Goal: Task Accomplishment & Management: Complete application form

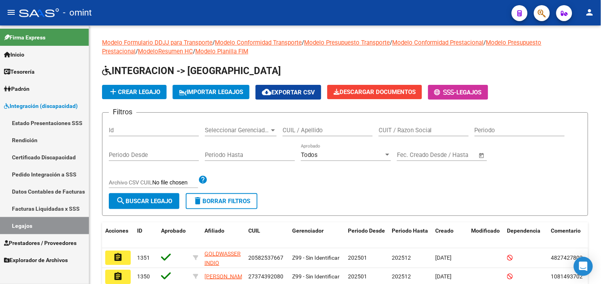
drag, startPoint x: 0, startPoint y: 0, endPoint x: 48, endPoint y: 228, distance: 233.0
click at [48, 228] on link "Legajos" at bounding box center [44, 225] width 89 height 17
click at [344, 131] on input "CUIL / Apellido" at bounding box center [328, 130] width 90 height 7
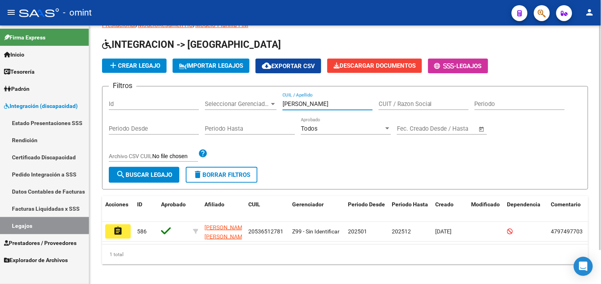
scroll to position [39, 0]
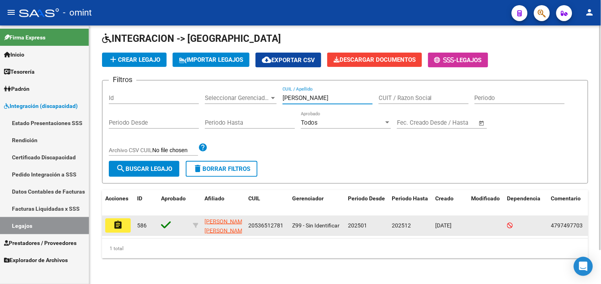
type input "[PERSON_NAME]"
click at [116, 222] on mat-icon "assignment" at bounding box center [118, 225] width 10 height 10
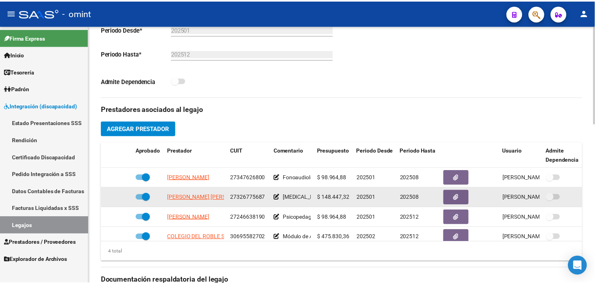
scroll to position [14, 0]
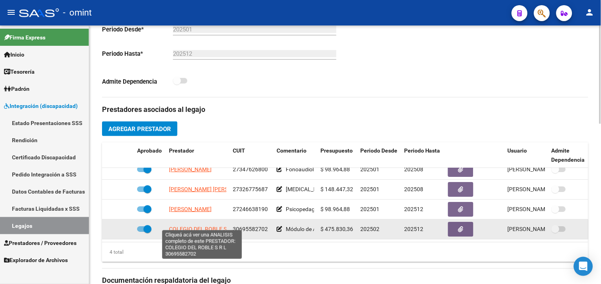
click at [200, 226] on span "COLEGIO DEL ROBLE S R L" at bounding box center [202, 229] width 67 height 6
type textarea "30695582702"
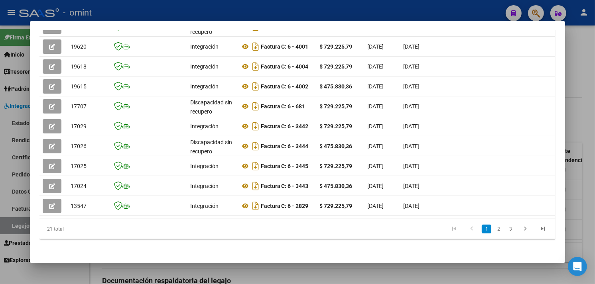
scroll to position [240, 0]
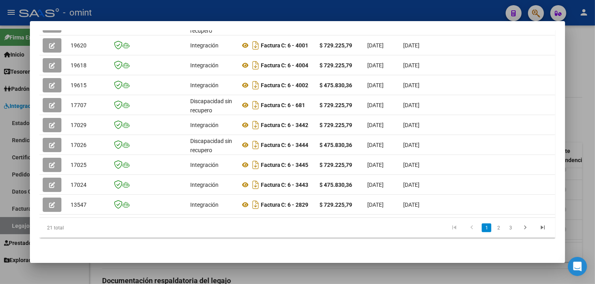
drag, startPoint x: 162, startPoint y: 218, endPoint x: 307, endPoint y: 218, distance: 145.1
click at [307, 218] on datatable-body "21168 Discapacidad sin recupero Factura C: 6 - 1547 $ 475.830,36 [DATE] [DATE] …" at bounding box center [296, 115] width 515 height 206
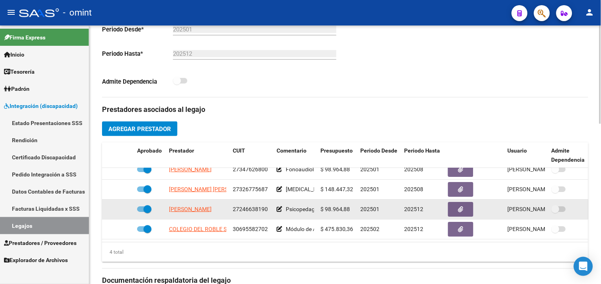
scroll to position [0, 0]
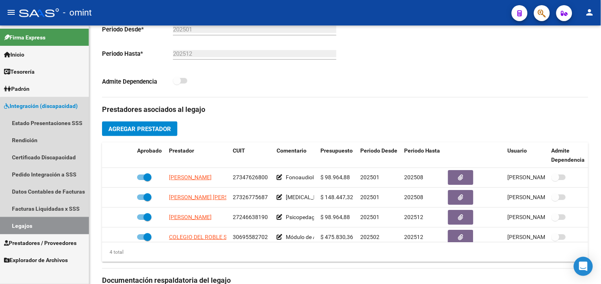
click at [53, 221] on link "Legajos" at bounding box center [44, 225] width 89 height 17
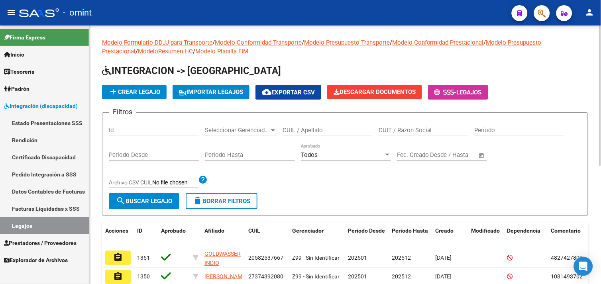
click at [329, 132] on input "CUIL / Apellido" at bounding box center [328, 130] width 90 height 7
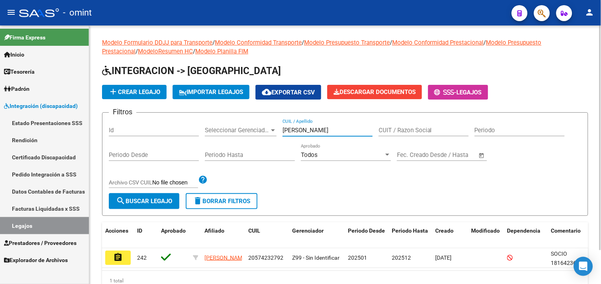
scroll to position [39, 0]
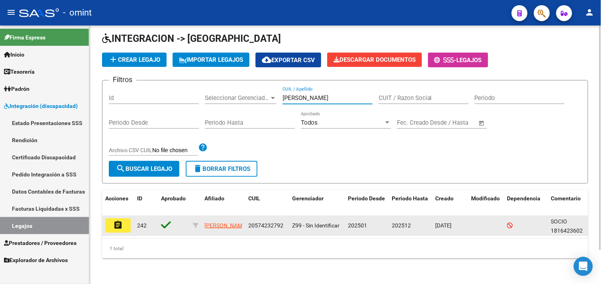
type input "[PERSON_NAME]"
click at [121, 224] on button "assignment" at bounding box center [118, 225] width 26 height 14
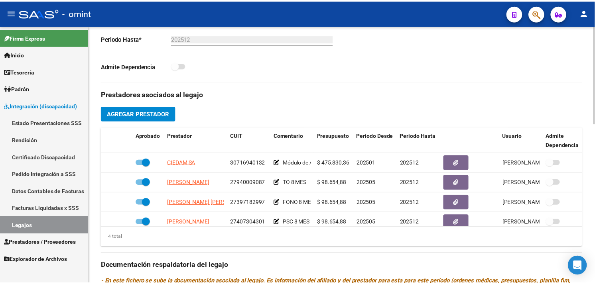
scroll to position [310, 0]
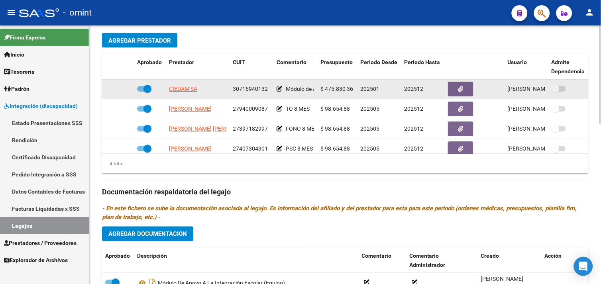
click at [189, 88] on span "CIEDAM SA" at bounding box center [183, 89] width 28 height 6
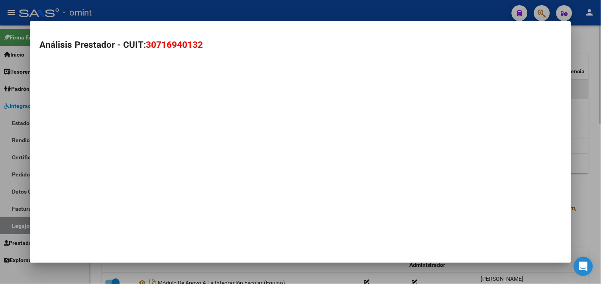
type textarea "30716940132"
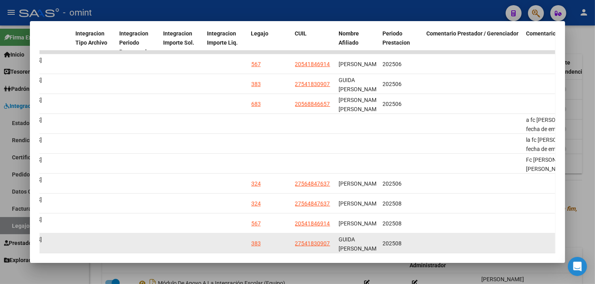
scroll to position [240, 0]
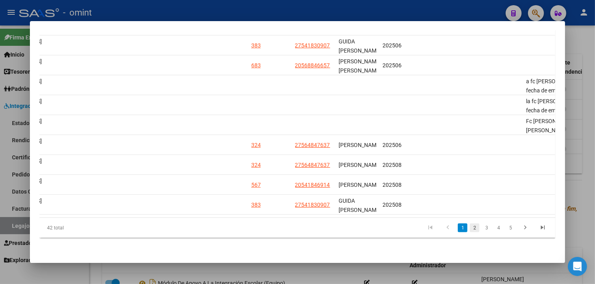
click at [471, 226] on link "2" at bounding box center [474, 228] width 10 height 9
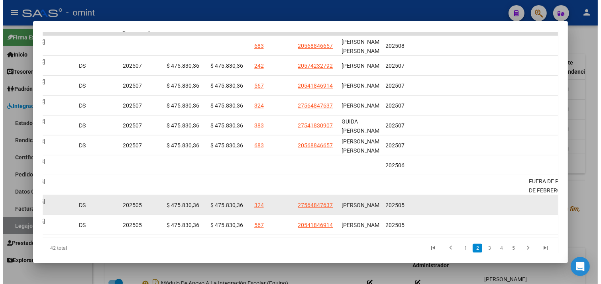
scroll to position [193, 0]
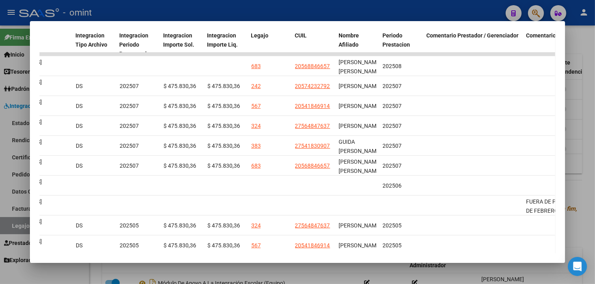
click at [591, 141] on div at bounding box center [297, 142] width 595 height 284
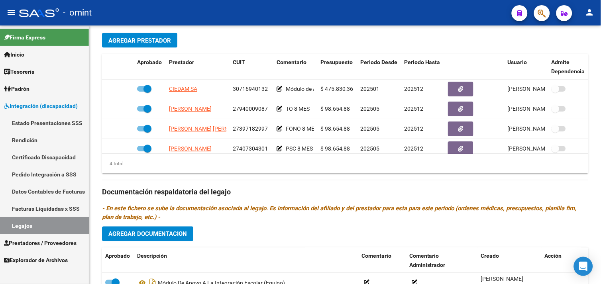
click at [47, 221] on link "Legajos" at bounding box center [44, 225] width 89 height 17
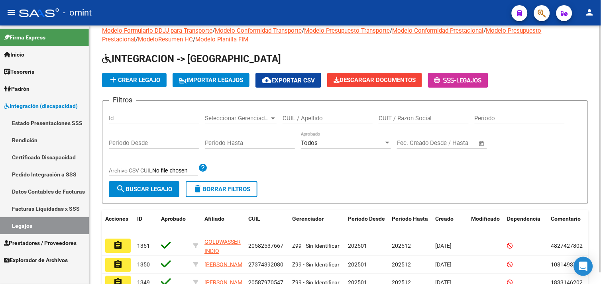
scroll to position [218, 0]
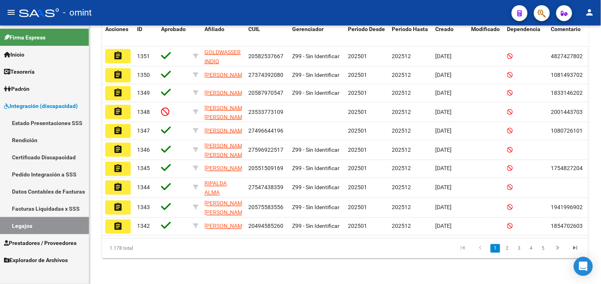
click at [46, 218] on link "Legajos" at bounding box center [44, 225] width 89 height 17
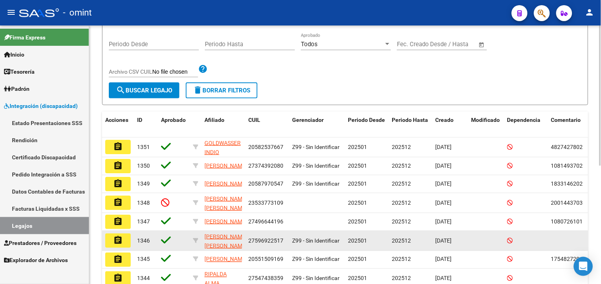
scroll to position [0, 0]
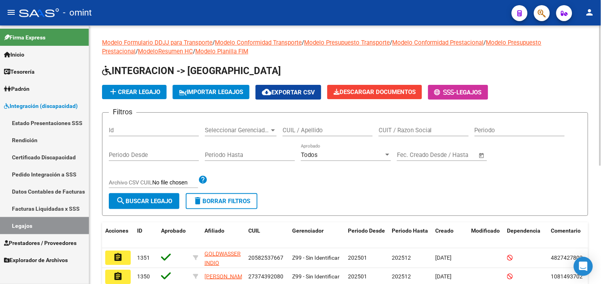
click at [320, 129] on input "CUIL / Apellido" at bounding box center [328, 130] width 90 height 7
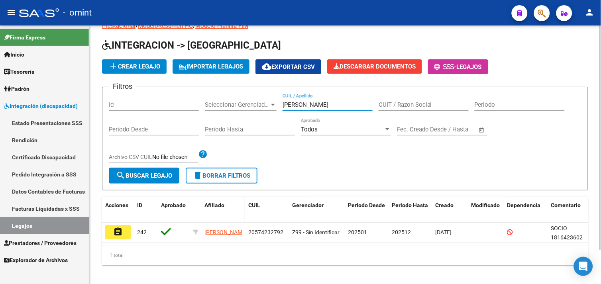
scroll to position [39, 0]
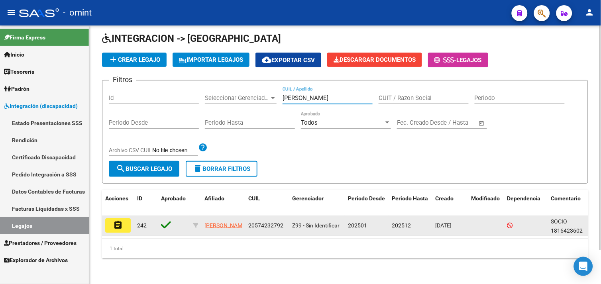
type input "[PERSON_NAME]"
click at [108, 222] on button "assignment" at bounding box center [118, 225] width 26 height 14
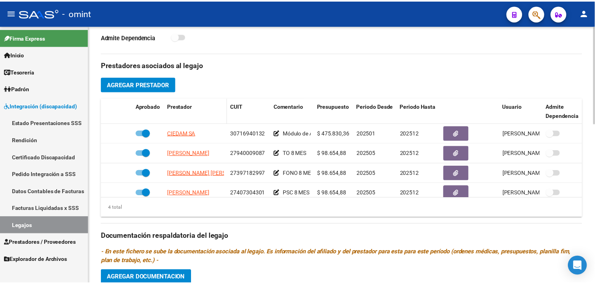
scroll to position [265, 0]
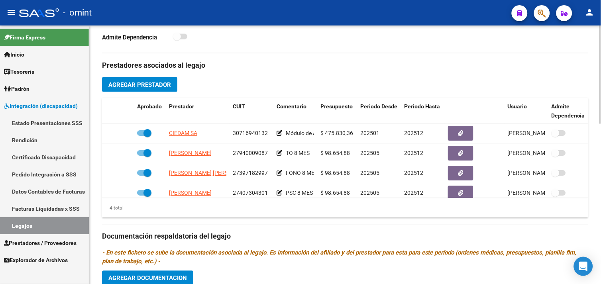
click at [146, 88] on span "Agregar Prestador" at bounding box center [139, 84] width 63 height 7
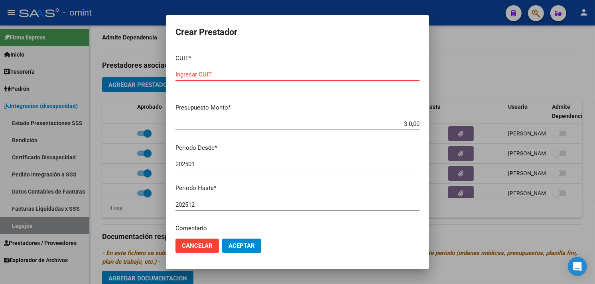
paste input "27-37038740-6"
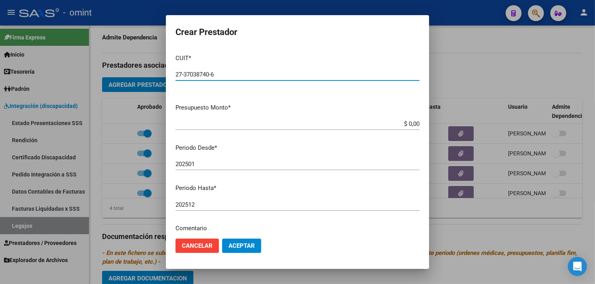
type input "27-37038740-6"
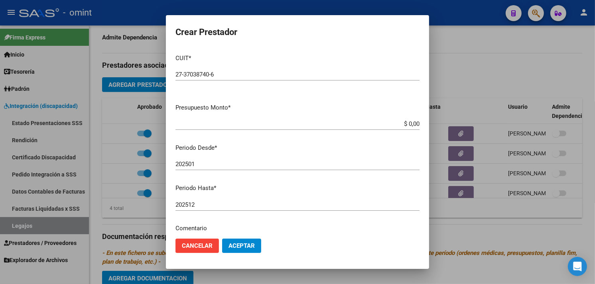
click at [385, 124] on input "$ 0,00" at bounding box center [297, 123] width 244 height 7
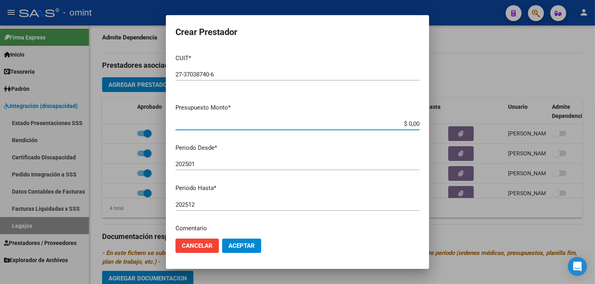
click at [385, 124] on input "$ 0,00" at bounding box center [297, 123] width 244 height 7
paste input "98.964,88"
type input "$ 98.964,88"
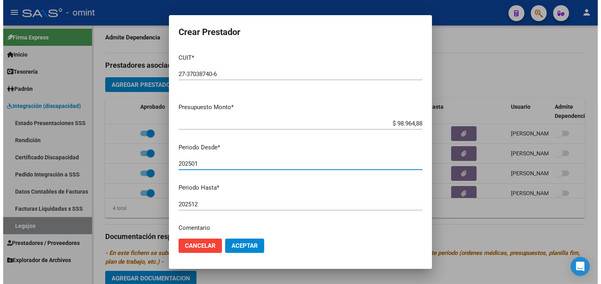
scroll to position [0, 0]
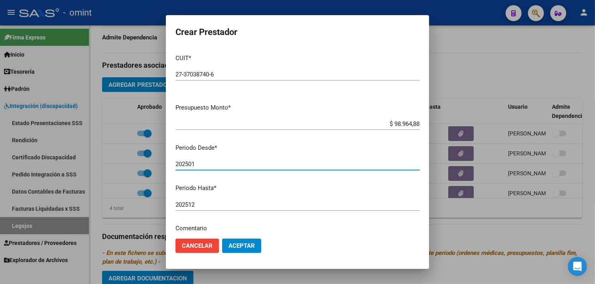
click at [218, 162] on input "202501" at bounding box center [297, 164] width 244 height 7
type input "202509"
click at [238, 240] on button "Aceptar" at bounding box center [241, 246] width 39 height 14
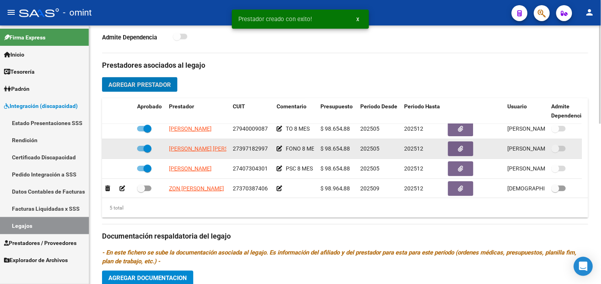
scroll to position [34, 0]
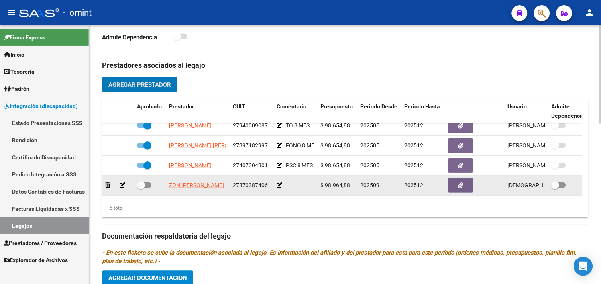
click at [278, 183] on icon at bounding box center [280, 186] width 6 height 6
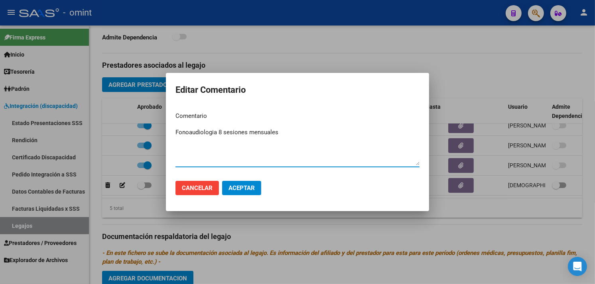
type textarea "Fonoaudiologia 8 sesiones mensuales"
click at [248, 187] on span "Aceptar" at bounding box center [241, 188] width 26 height 7
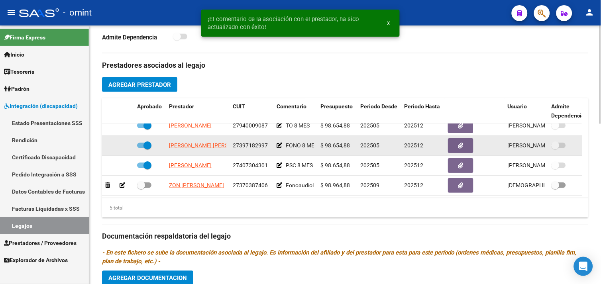
click at [147, 141] on span at bounding box center [147, 145] width 8 height 8
click at [141, 148] on input "checkbox" at bounding box center [141, 148] width 0 height 0
checkbox input "false"
click at [123, 143] on icon at bounding box center [123, 146] width 6 height 6
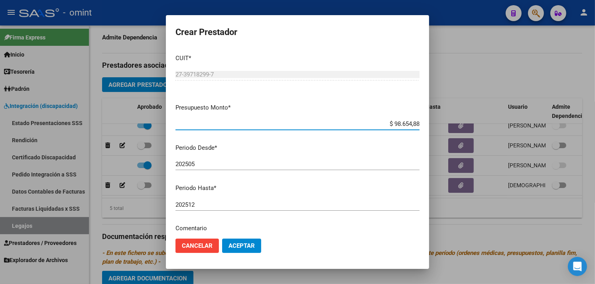
click at [213, 203] on input "202512" at bounding box center [297, 204] width 244 height 7
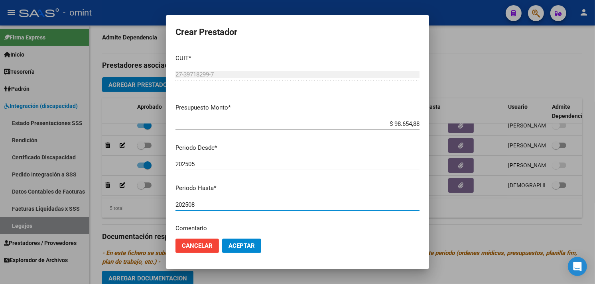
type input "202508"
click at [254, 248] on span "Aceptar" at bounding box center [241, 245] width 26 height 7
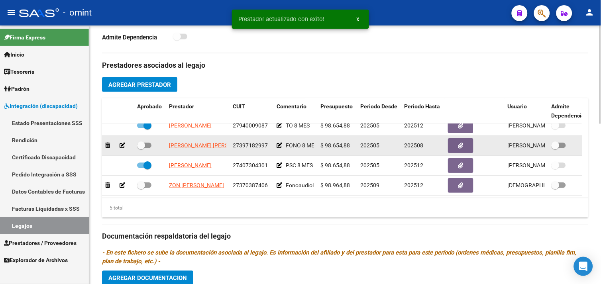
click at [146, 143] on span at bounding box center [144, 146] width 14 height 6
click at [141, 148] on input "checkbox" at bounding box center [141, 148] width 0 height 0
checkbox input "true"
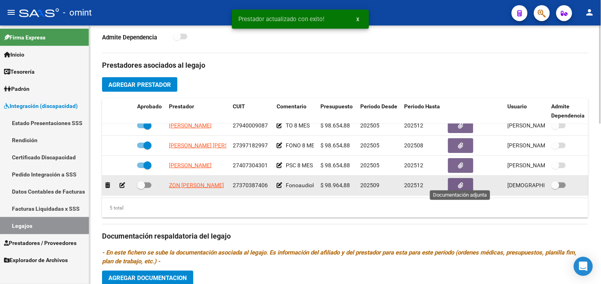
click at [460, 183] on icon "button" at bounding box center [460, 186] width 5 height 6
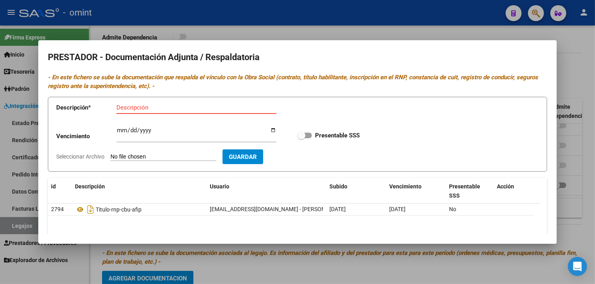
drag, startPoint x: 74, startPoint y: 117, endPoint x: 92, endPoint y: 117, distance: 17.9
click at [74, 117] on app-form-text-field "Descripción * Descripción" at bounding box center [172, 109] width 232 height 24
click at [132, 108] on input "Descripción" at bounding box center [196, 107] width 160 height 7
paste input "TITULO + RNP + ARCA + CBU"
type input "TITULO + RNP + ARCA + CBU"
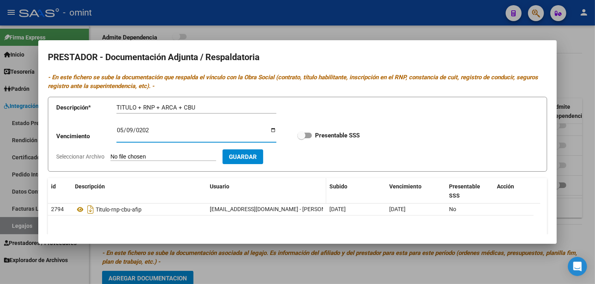
type input "[DATE]"
click at [300, 134] on span at bounding box center [301, 136] width 8 height 8
click at [301, 138] on input "Presentable SSS" at bounding box center [301, 138] width 0 height 0
checkbox input "true"
click at [209, 155] on input "Seleccionar Archivo" at bounding box center [163, 157] width 106 height 8
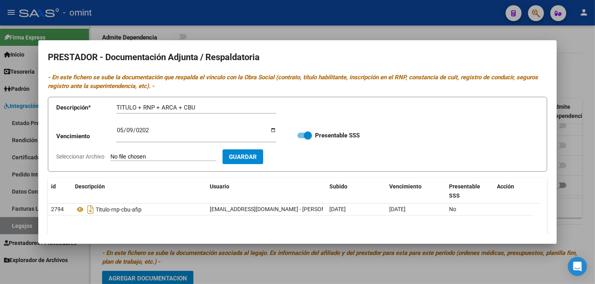
type input "C:\fakepath\Documentacion del prestador.pdf"
click at [303, 155] on span "Guardar" at bounding box center [289, 156] width 28 height 7
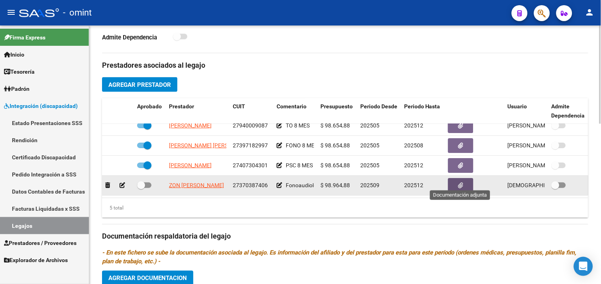
drag, startPoint x: 141, startPoint y: 179, endPoint x: 152, endPoint y: 182, distance: 11.4
click at [141, 181] on span at bounding box center [141, 185] width 8 height 8
click at [141, 188] on input "checkbox" at bounding box center [141, 188] width 0 height 0
checkbox input "true"
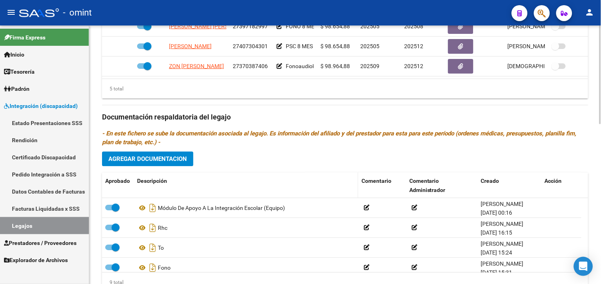
scroll to position [399, 0]
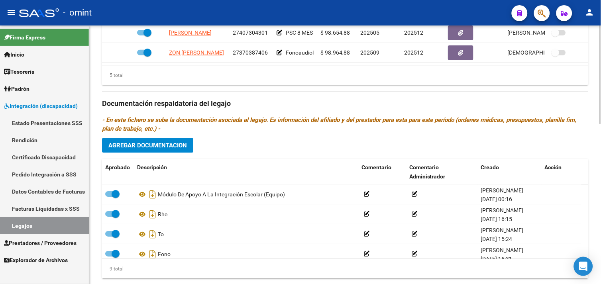
click at [150, 149] on span "Agregar Documentacion" at bounding box center [147, 145] width 79 height 7
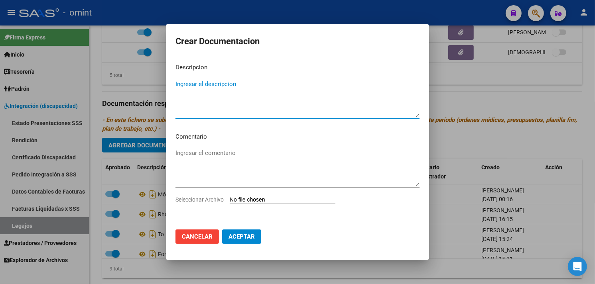
click at [196, 238] on span "Cancelar" at bounding box center [197, 236] width 31 height 7
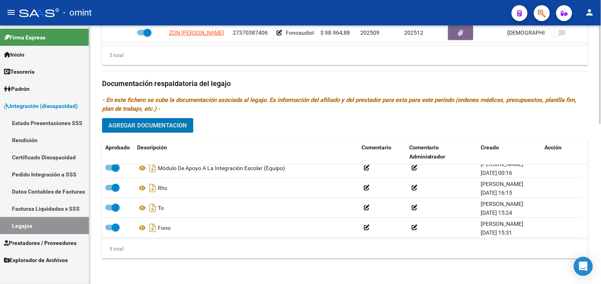
scroll to position [0, 0]
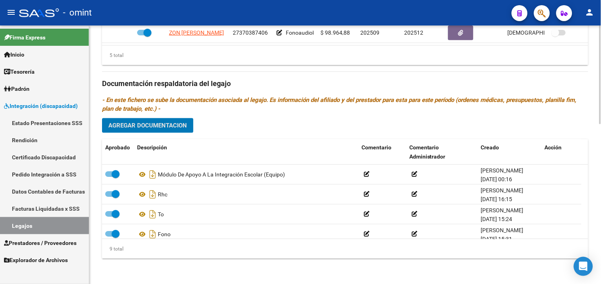
click at [161, 128] on span "Agregar Documentacion" at bounding box center [147, 125] width 79 height 7
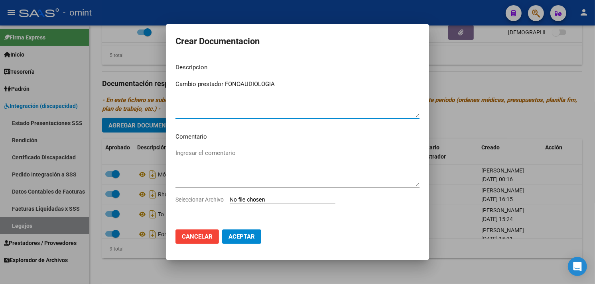
type textarea "Cambio prestador FONOAUDIOLOGIA"
click at [266, 201] on input "Seleccionar Archivo" at bounding box center [283, 200] width 106 height 8
type input "C:\fakepath\Cambio prestador FONOAUDIOLOGIA.pdf"
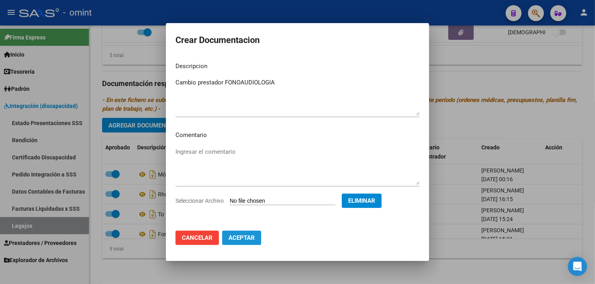
click at [245, 241] on span "Aceptar" at bounding box center [241, 237] width 26 height 7
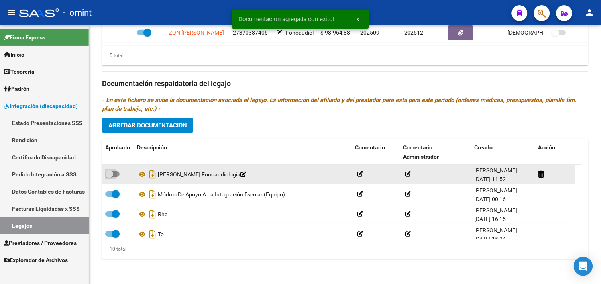
click at [114, 173] on span at bounding box center [112, 174] width 14 height 6
click at [109, 177] on input "checkbox" at bounding box center [109, 177] width 0 height 0
checkbox input "true"
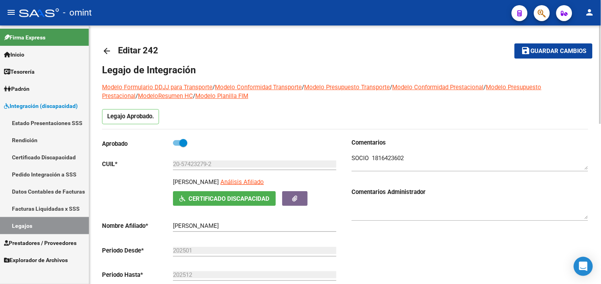
click at [545, 49] on span "Guardar cambios" at bounding box center [558, 51] width 56 height 7
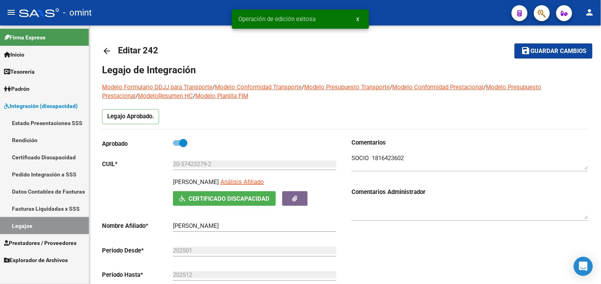
click at [44, 222] on link "Legajos" at bounding box center [44, 225] width 89 height 17
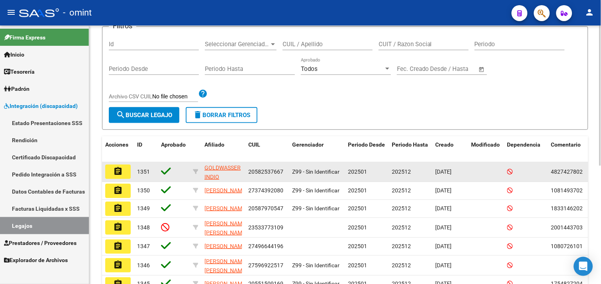
scroll to position [88, 0]
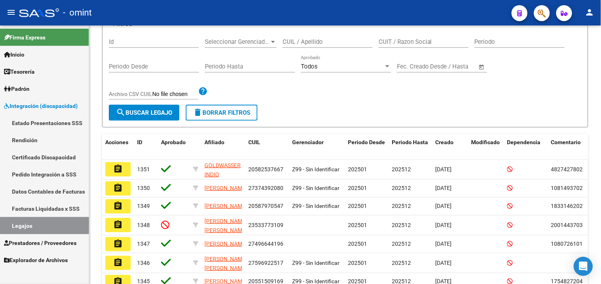
click at [43, 219] on link "Legajos" at bounding box center [44, 225] width 89 height 17
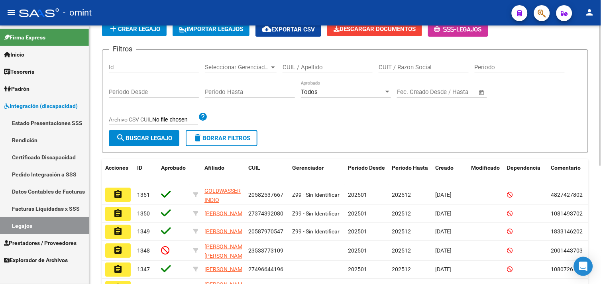
scroll to position [44, 0]
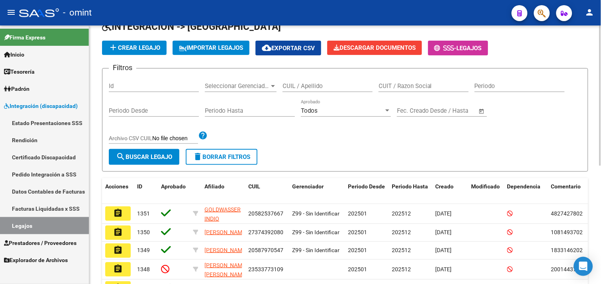
click at [325, 86] on input "CUIL / Apellido" at bounding box center [328, 85] width 90 height 7
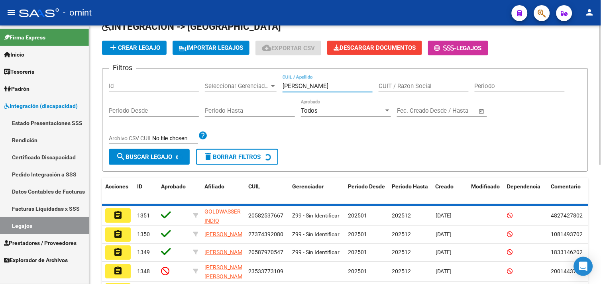
scroll to position [39, 0]
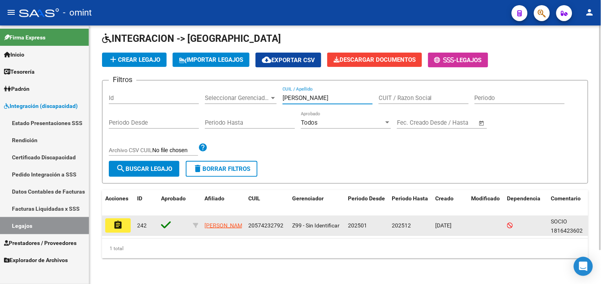
type input "[PERSON_NAME]"
click at [118, 220] on mat-icon "assignment" at bounding box center [118, 225] width 10 height 10
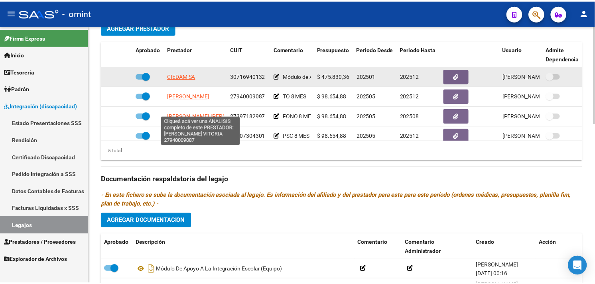
scroll to position [310, 0]
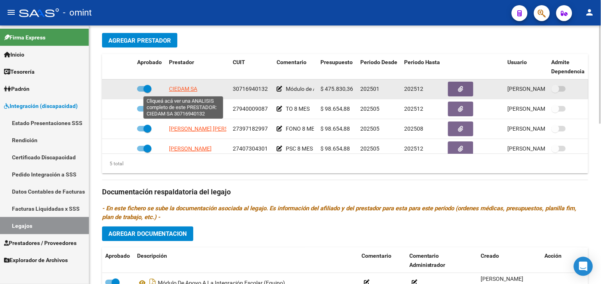
click at [186, 89] on span "CIEDAM SA" at bounding box center [183, 89] width 28 height 6
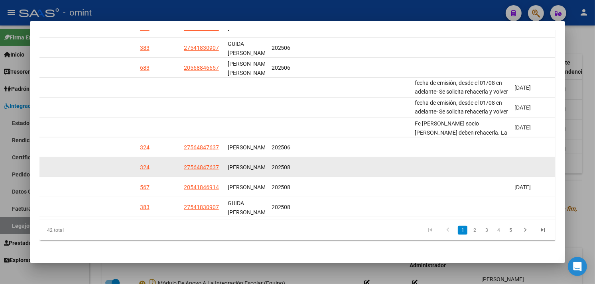
scroll to position [240, 0]
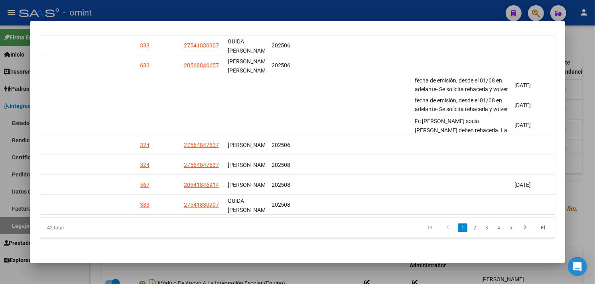
click at [492, 229] on li "4" at bounding box center [498, 228] width 12 height 14
click at [485, 227] on link "3" at bounding box center [486, 228] width 10 height 9
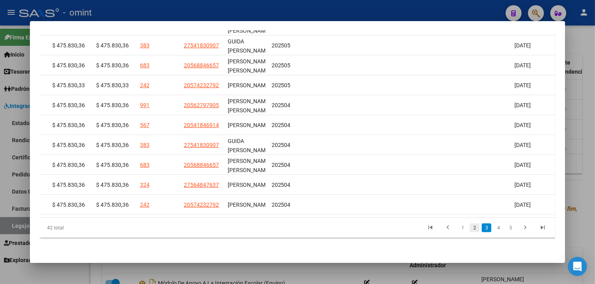
click at [469, 228] on link "2" at bounding box center [474, 228] width 10 height 9
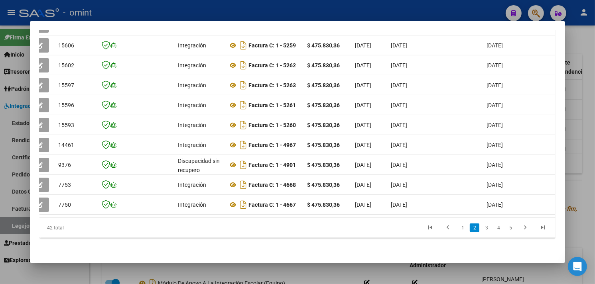
scroll to position [0, 0]
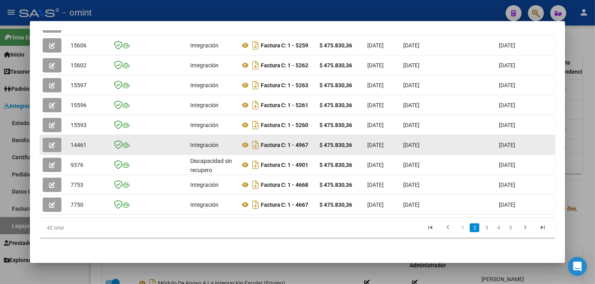
click at [49, 142] on icon "button" at bounding box center [52, 145] width 6 height 6
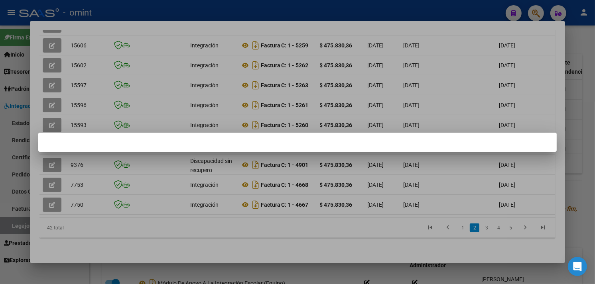
click at [345, 108] on div at bounding box center [297, 142] width 595 height 284
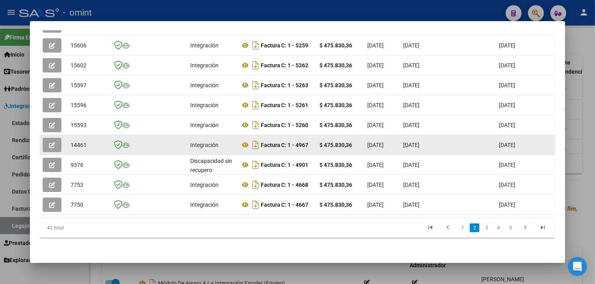
click at [50, 142] on icon "button" at bounding box center [52, 145] width 6 height 6
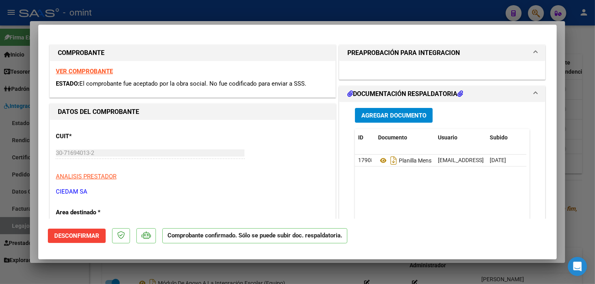
click at [85, 74] on strong "VER COMPROBANTE" at bounding box center [84, 71] width 57 height 7
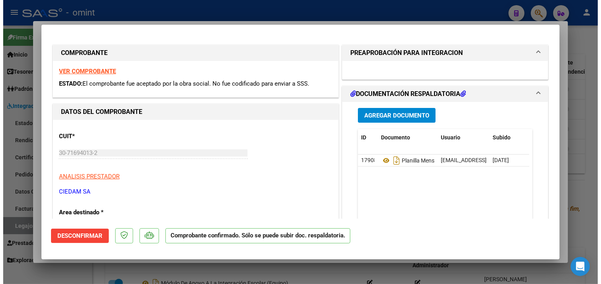
scroll to position [44, 0]
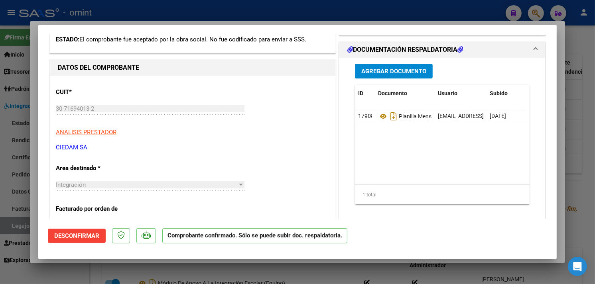
click at [584, 113] on div at bounding box center [297, 142] width 595 height 284
type input "$ 0,00"
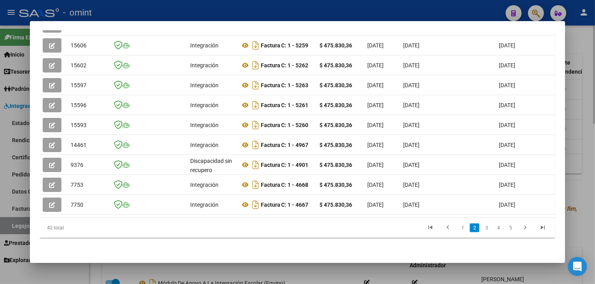
click at [586, 151] on div at bounding box center [297, 142] width 595 height 284
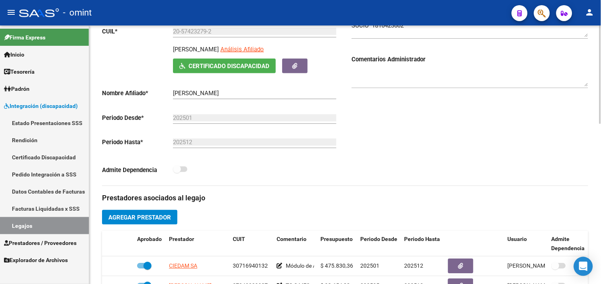
scroll to position [0, 0]
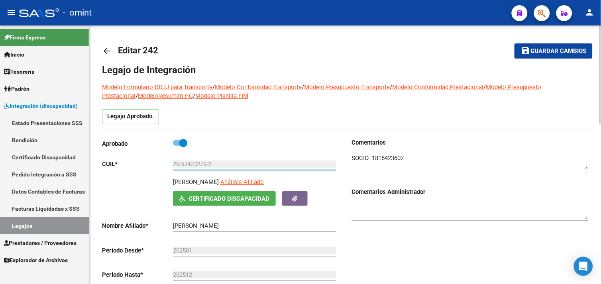
click at [196, 165] on input "20-57423279-2" at bounding box center [254, 164] width 163 height 7
click at [53, 202] on link "Facturas Liquidadas x SSS" at bounding box center [44, 208] width 89 height 17
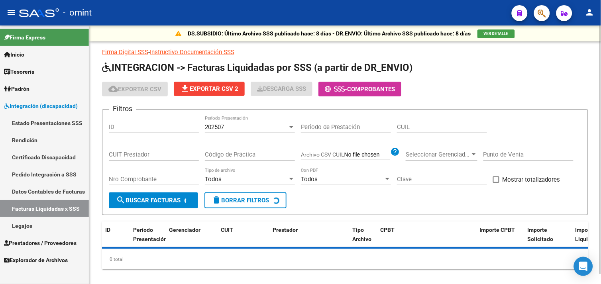
click at [408, 129] on input "CUIL" at bounding box center [442, 127] width 90 height 7
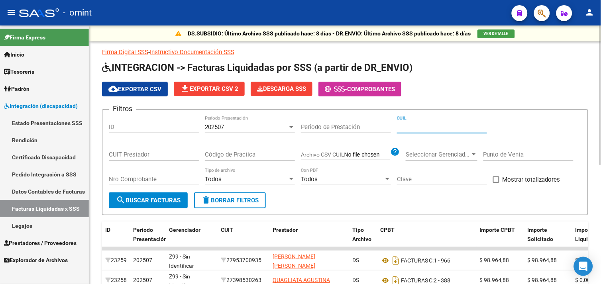
paste input "20-57423279-2"
type input "20-57423279-2"
click at [252, 124] on div "202507" at bounding box center [246, 127] width 83 height 7
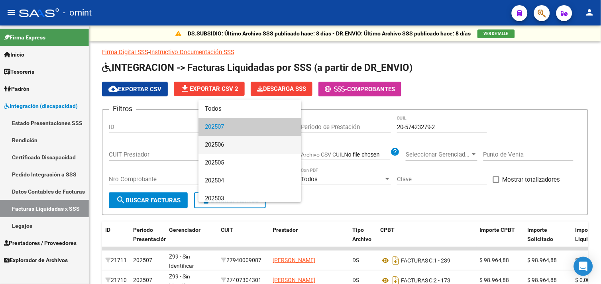
click at [220, 144] on span "202506" at bounding box center [250, 145] width 90 height 18
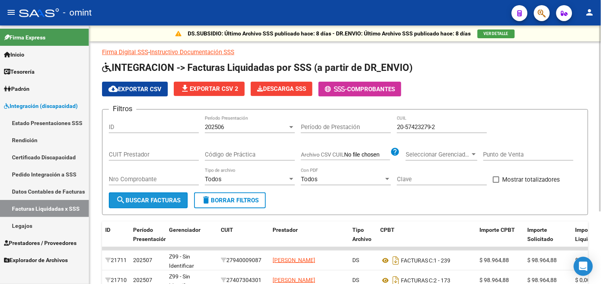
click at [161, 198] on span "search Buscar Facturas" at bounding box center [148, 200] width 65 height 7
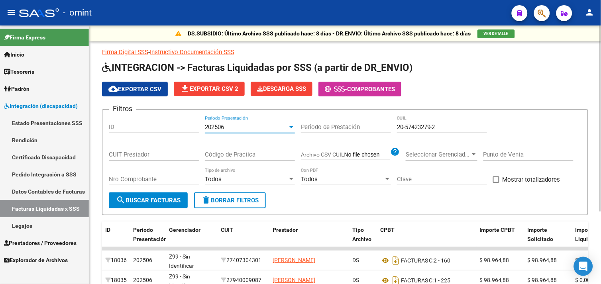
click at [229, 130] on div "202506" at bounding box center [246, 127] width 83 height 7
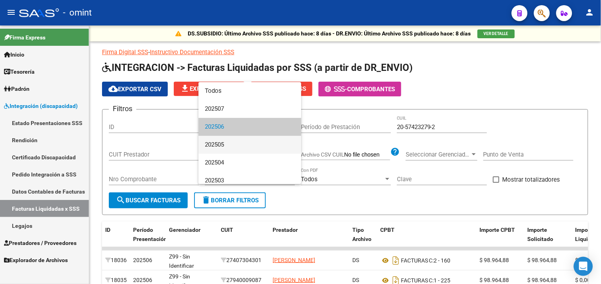
click at [226, 144] on span "202505" at bounding box center [250, 145] width 90 height 18
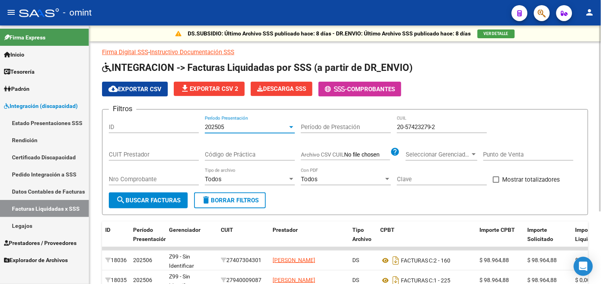
click at [163, 199] on span "search Buscar Facturas" at bounding box center [148, 200] width 65 height 7
click at [241, 125] on div "202505" at bounding box center [246, 127] width 83 height 7
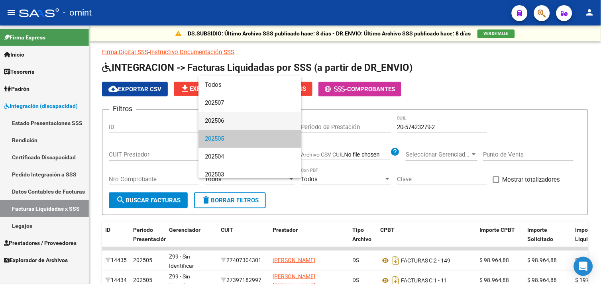
scroll to position [12, 0]
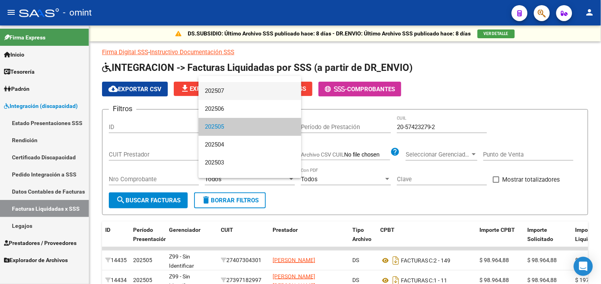
click at [230, 96] on span "202507" at bounding box center [250, 91] width 90 height 18
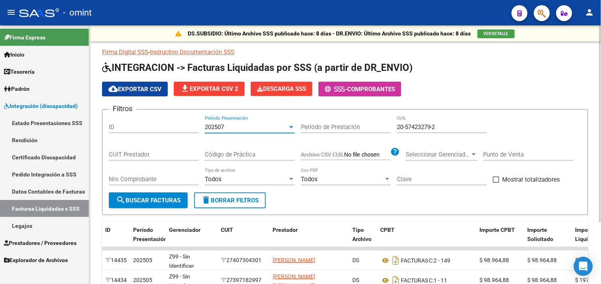
click at [167, 191] on div "Nro Comprobante" at bounding box center [154, 180] width 90 height 25
click at [174, 192] on div "Nro Comprobante" at bounding box center [154, 180] width 90 height 25
click at [174, 193] on form "Filtros ID 202507 Período Presentación Período de Prestación 20-57423279-2 CUIL…" at bounding box center [345, 162] width 486 height 106
click at [173, 196] on button "search Buscar Facturas" at bounding box center [148, 200] width 79 height 16
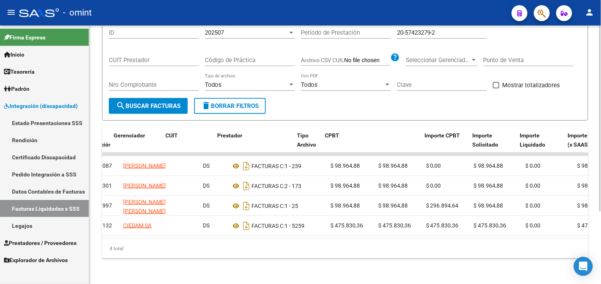
scroll to position [0, 0]
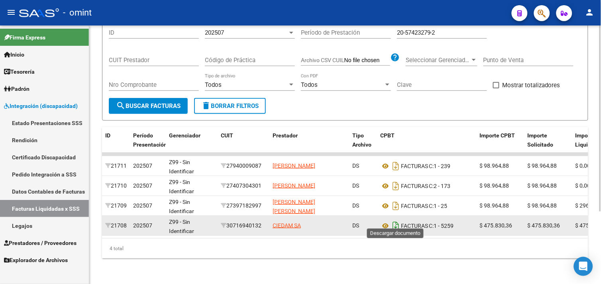
click at [395, 220] on icon "Descargar documento" at bounding box center [396, 226] width 10 height 13
click at [31, 222] on link "Legajos" at bounding box center [44, 225] width 89 height 17
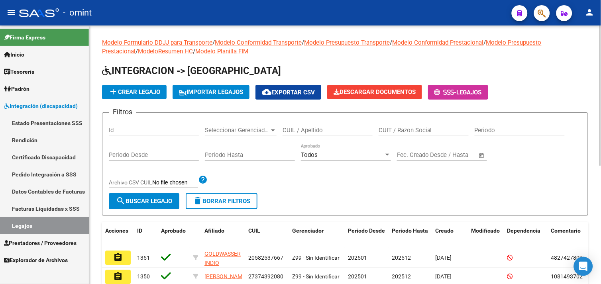
click at [317, 136] on div "CUIL / Apellido" at bounding box center [328, 127] width 90 height 17
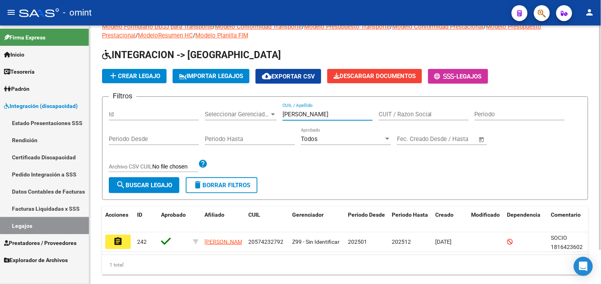
scroll to position [39, 0]
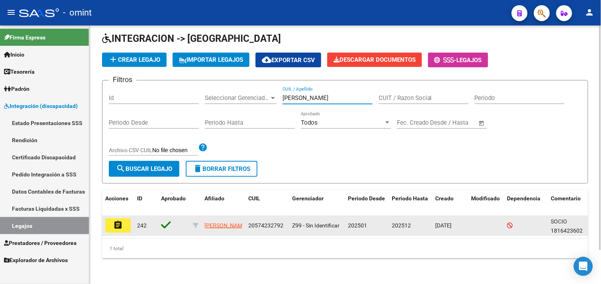
type input "[PERSON_NAME]"
click at [109, 220] on button "assignment" at bounding box center [118, 225] width 26 height 14
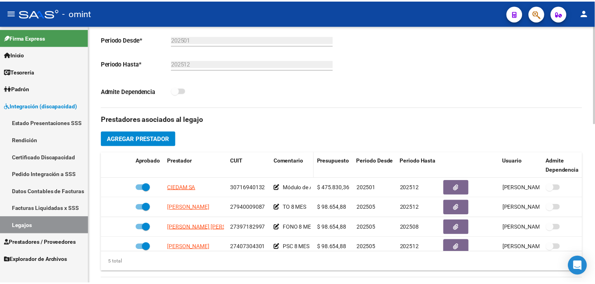
scroll to position [221, 0]
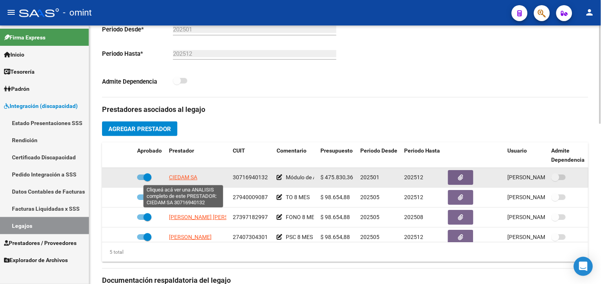
click at [180, 177] on span "CIEDAM SA" at bounding box center [183, 178] width 28 height 6
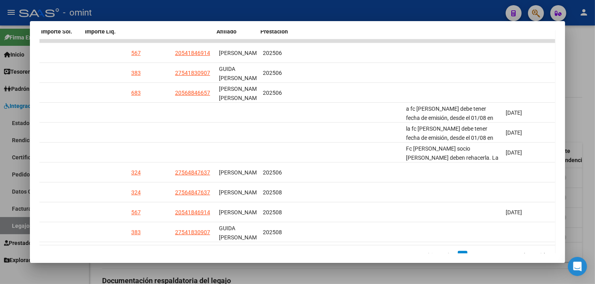
scroll to position [0, 0]
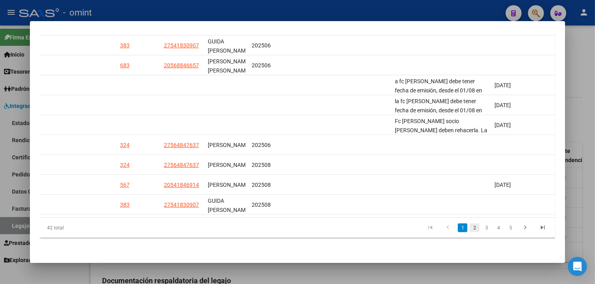
click at [471, 229] on link "2" at bounding box center [474, 228] width 10 height 9
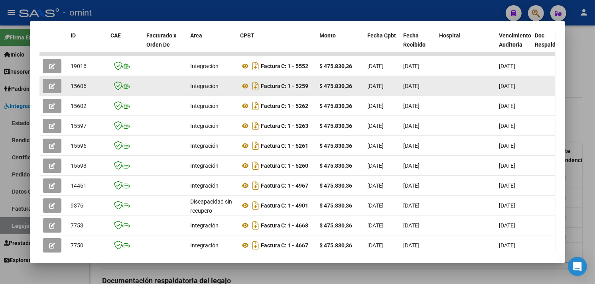
click at [52, 85] on icon "button" at bounding box center [52, 86] width 6 height 6
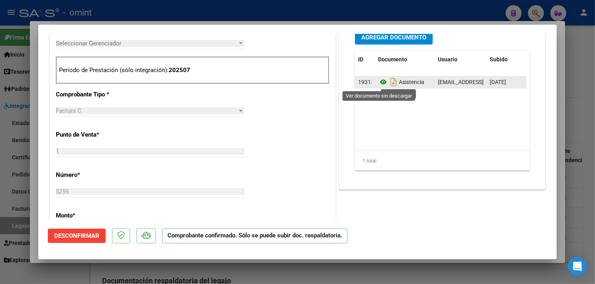
click at [378, 85] on icon at bounding box center [383, 82] width 10 height 10
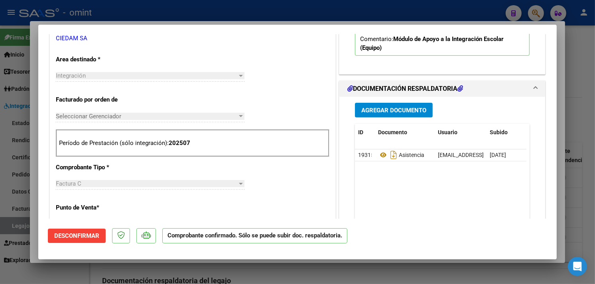
scroll to position [265, 0]
click at [564, 95] on div at bounding box center [297, 142] width 595 height 284
type input "$ 0,00"
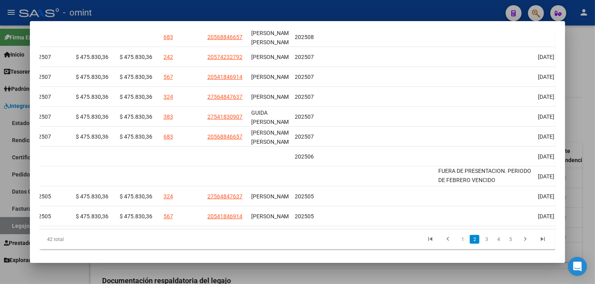
scroll to position [238, 0]
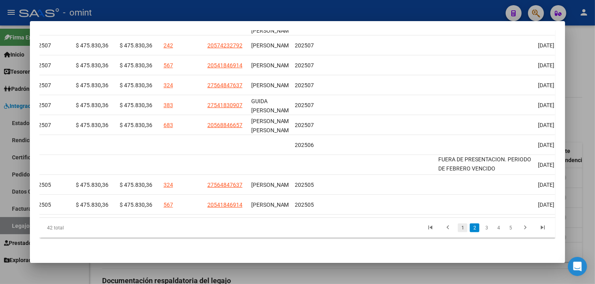
click at [460, 228] on link "1" at bounding box center [463, 228] width 10 height 9
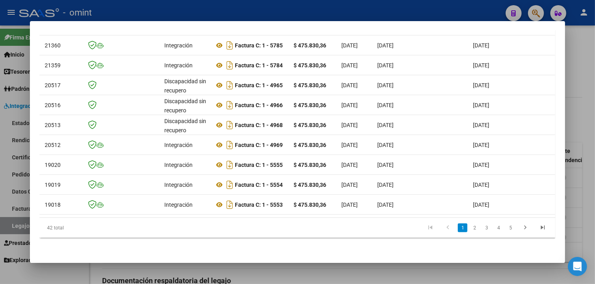
scroll to position [0, 0]
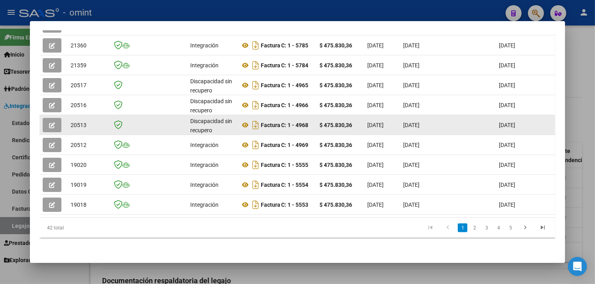
click at [49, 122] on icon "button" at bounding box center [52, 125] width 6 height 6
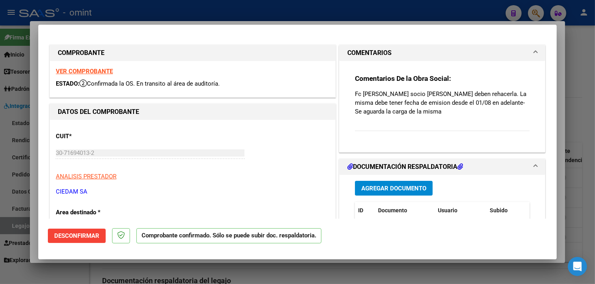
click at [93, 73] on strong "VER COMPROBANTE" at bounding box center [84, 71] width 57 height 7
click at [560, 94] on div at bounding box center [297, 142] width 595 height 284
type input "$ 0,00"
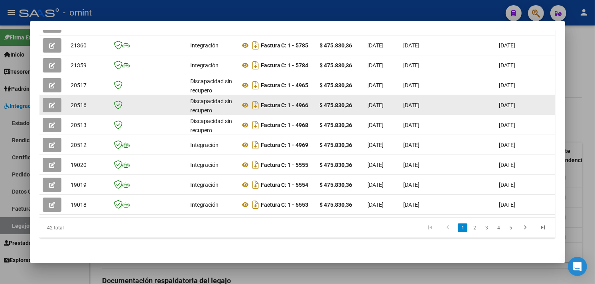
click at [49, 102] on icon "button" at bounding box center [52, 105] width 6 height 6
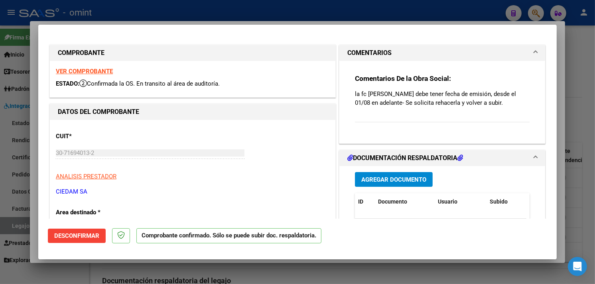
click at [97, 68] on strong "VER COMPROBANTE" at bounding box center [84, 71] width 57 height 7
click at [560, 81] on div at bounding box center [297, 142] width 595 height 284
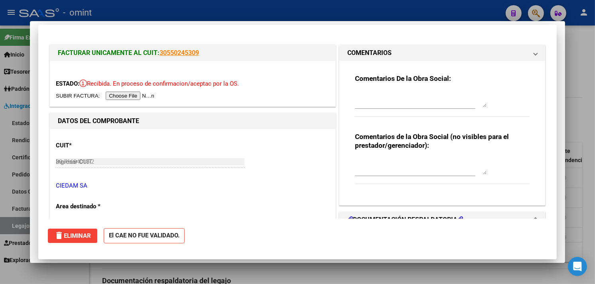
type input "$ 0,00"
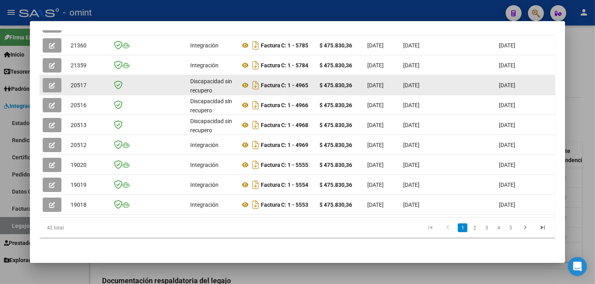
click at [49, 82] on icon "button" at bounding box center [52, 85] width 6 height 6
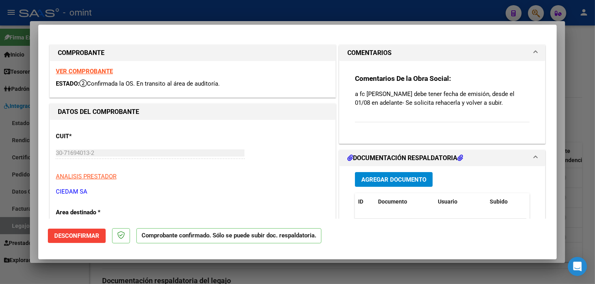
click at [86, 73] on strong "VER COMPROBANTE" at bounding box center [84, 71] width 57 height 7
click at [561, 90] on div at bounding box center [297, 142] width 595 height 284
type input "$ 0,00"
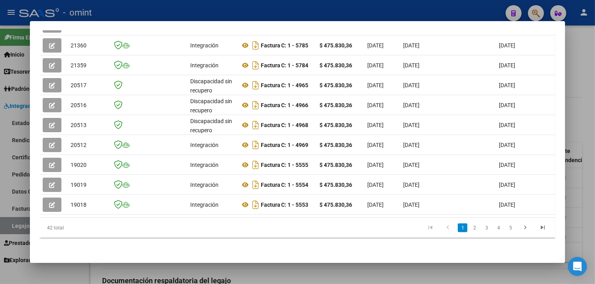
drag, startPoint x: 132, startPoint y: 213, endPoint x: 231, endPoint y: 218, distance: 99.3
click at [231, 218] on datatable-body "21361 Integración Factura C: 1 - 5786 $ 475.830,36 [DATE] [DATE] [DATE] - [DATE…" at bounding box center [296, 115] width 515 height 206
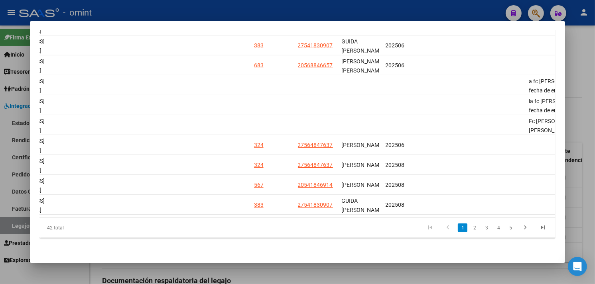
scroll to position [0, 1061]
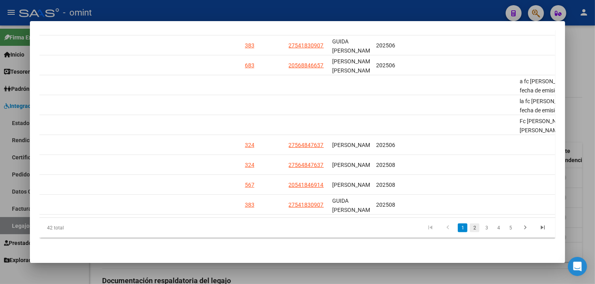
click at [471, 229] on link "2" at bounding box center [474, 228] width 10 height 9
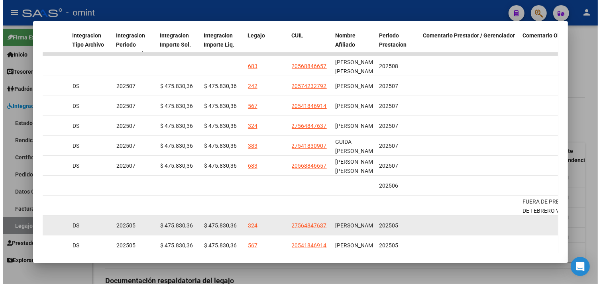
scroll to position [238, 0]
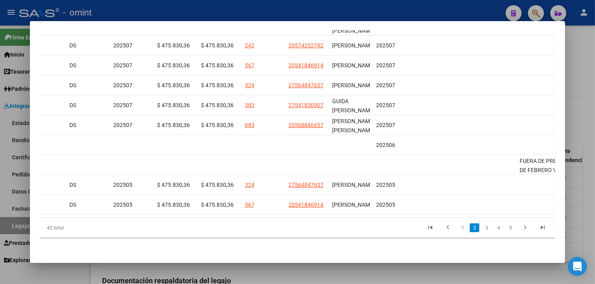
click at [576, 141] on div at bounding box center [297, 142] width 595 height 284
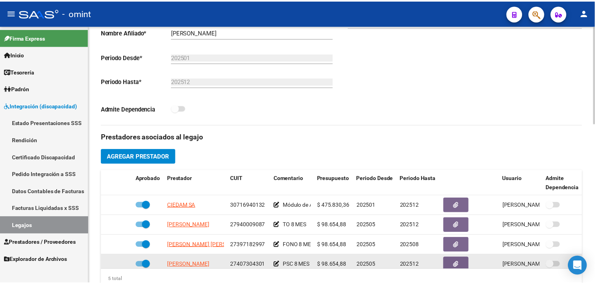
scroll to position [265, 0]
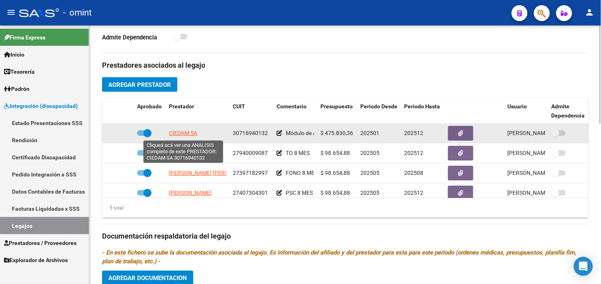
click at [192, 134] on span "CIEDAM SA" at bounding box center [183, 133] width 28 height 6
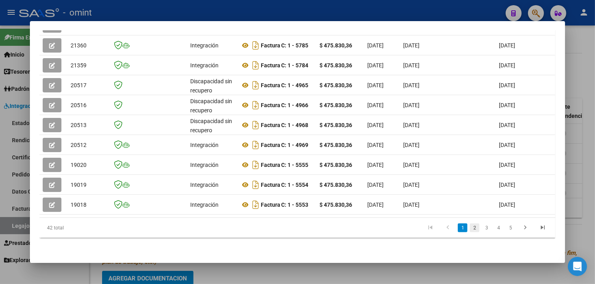
click at [469, 226] on link "2" at bounding box center [474, 228] width 10 height 9
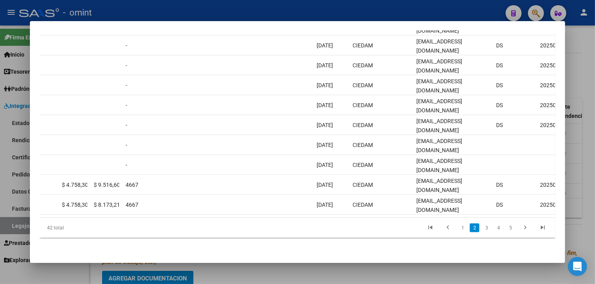
scroll to position [0, 0]
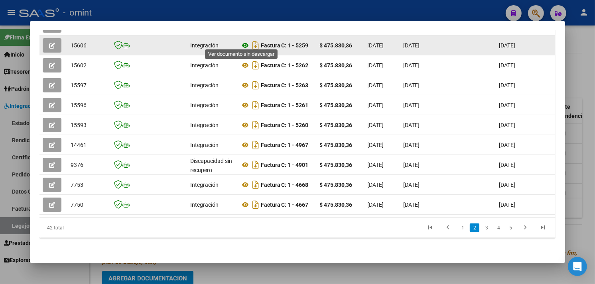
click at [242, 42] on icon at bounding box center [245, 46] width 10 height 10
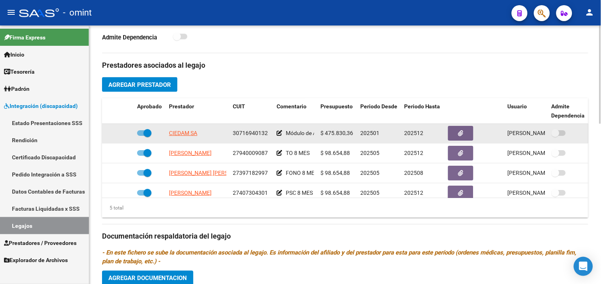
click at [189, 137] on span "CIEDAM SA" at bounding box center [183, 133] width 28 height 6
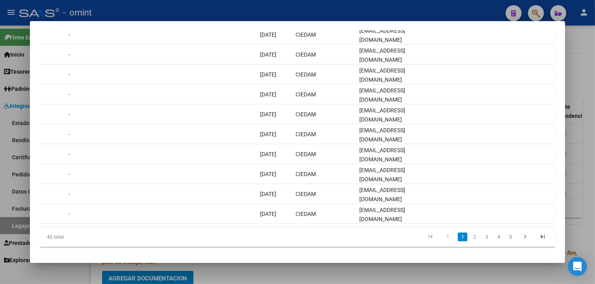
scroll to position [0, 748]
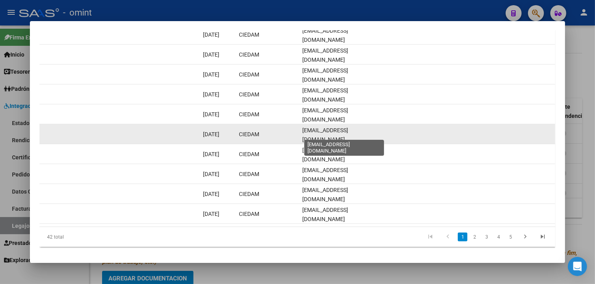
click at [334, 132] on span "[EMAIL_ADDRESS][DOMAIN_NAME]" at bounding box center [325, 135] width 46 height 16
copy span "[EMAIL_ADDRESS][DOMAIN_NAME]"
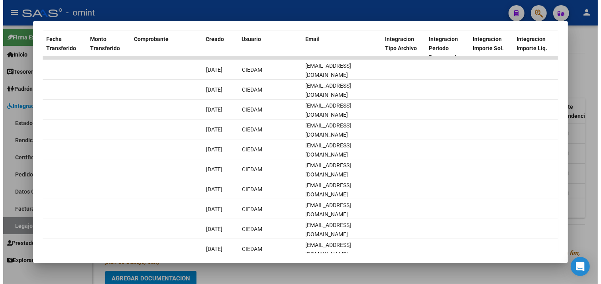
scroll to position [240, 0]
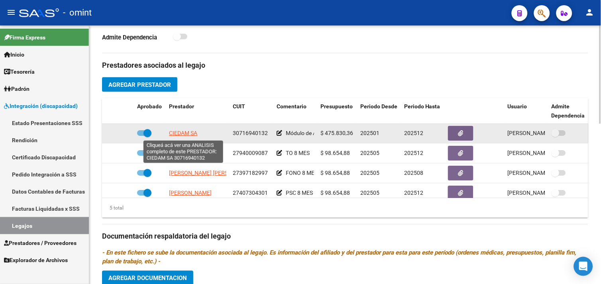
drag, startPoint x: 200, startPoint y: 135, endPoint x: 170, endPoint y: 136, distance: 30.7
click at [170, 136] on div "CIEDAM SA" at bounding box center [197, 133] width 57 height 9
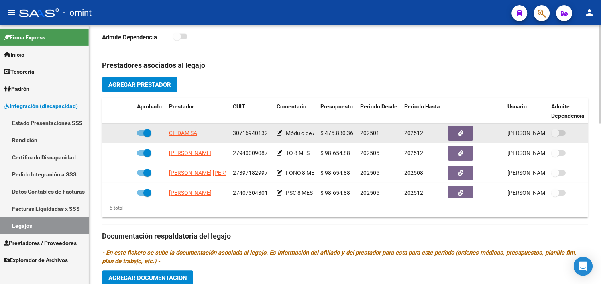
copy span "CIEDAM SA"
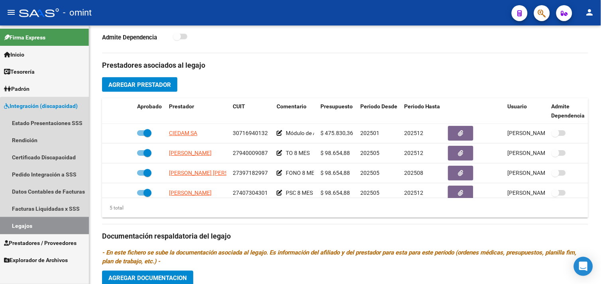
click at [48, 222] on link "Legajos" at bounding box center [44, 225] width 89 height 17
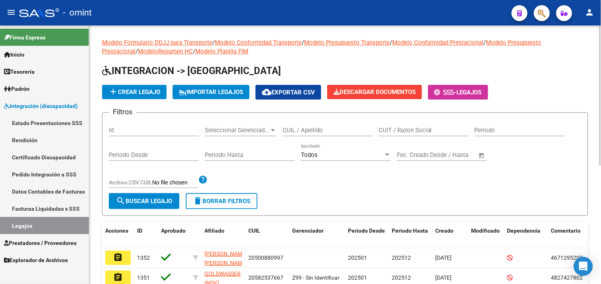
click at [324, 132] on input "CUIL / Apellido" at bounding box center [328, 130] width 90 height 7
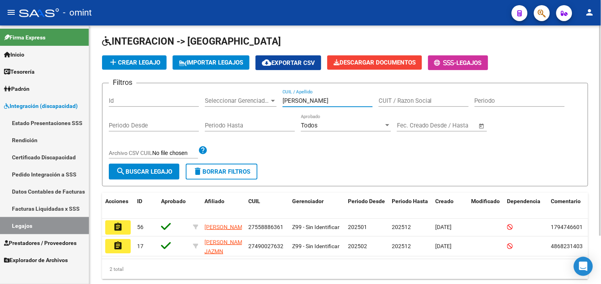
scroll to position [59, 0]
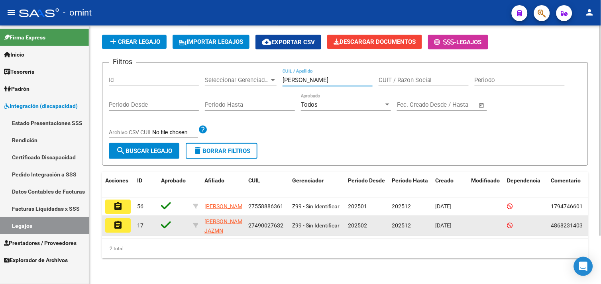
type input "[PERSON_NAME]"
click at [120, 222] on mat-icon "assignment" at bounding box center [118, 225] width 10 height 10
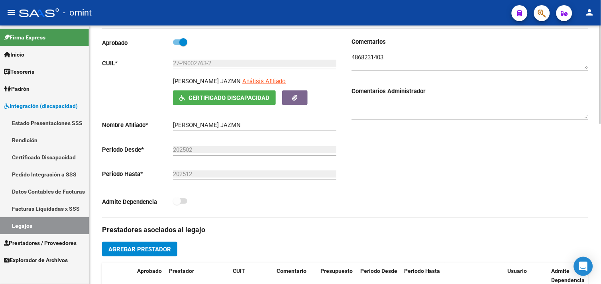
scroll to position [88, 0]
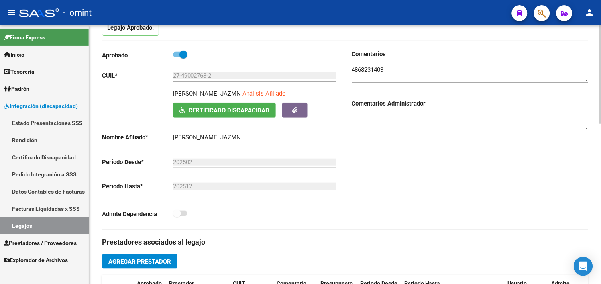
click at [369, 69] on textarea at bounding box center [470, 73] width 237 height 16
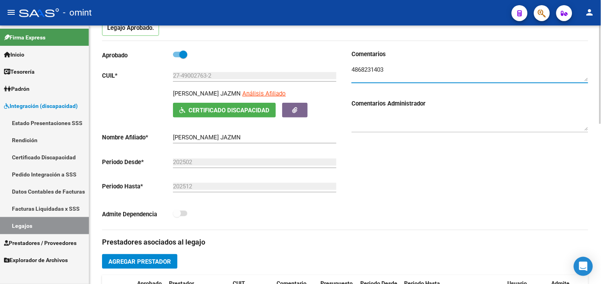
click at [369, 69] on textarea at bounding box center [470, 73] width 237 height 16
